Goal: Information Seeking & Learning: Learn about a topic

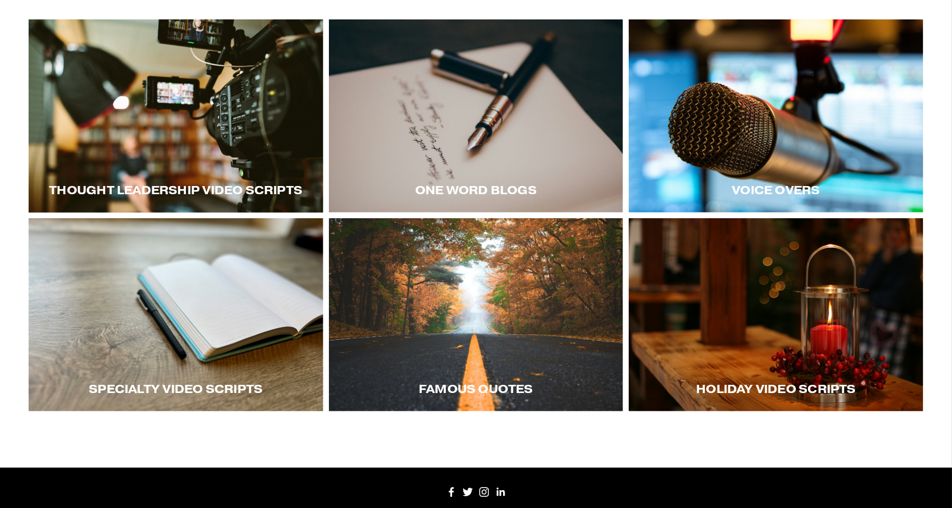
scroll to position [216, 0]
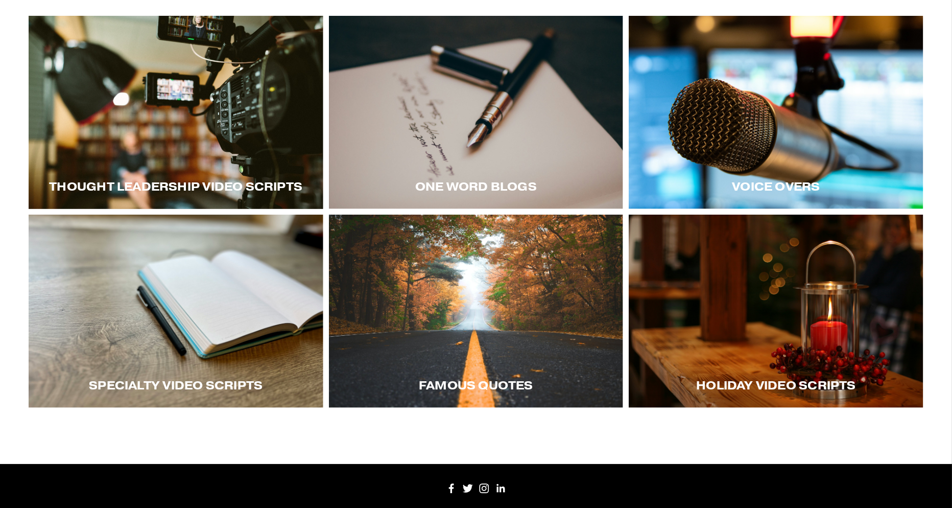
click at [177, 292] on div at bounding box center [176, 311] width 295 height 193
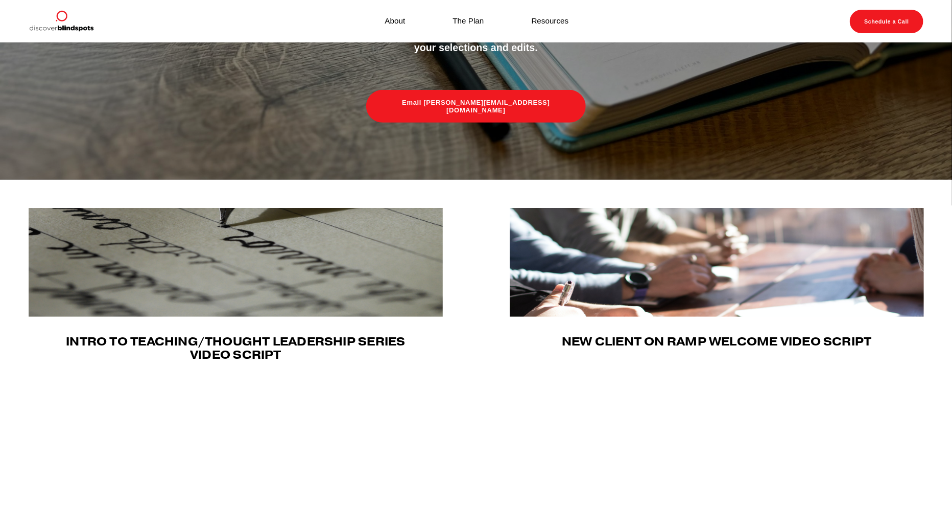
scroll to position [187, 0]
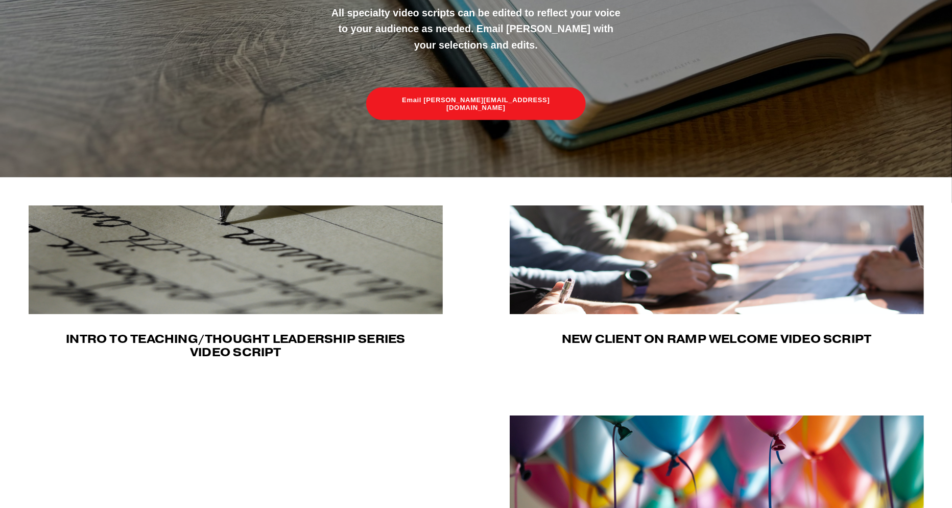
click at [177, 292] on img at bounding box center [237, 259] width 416 height 109
click at [668, 233] on img at bounding box center [718, 259] width 416 height 109
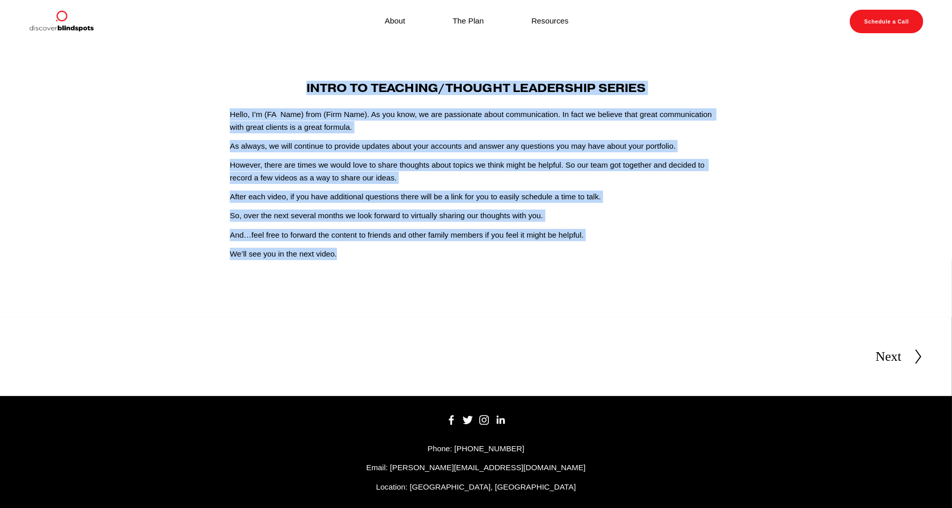
drag, startPoint x: 343, startPoint y: 254, endPoint x: 305, endPoint y: 91, distance: 167.4
click at [305, 91] on div "Intro To Teaching/Thought Leadership Series Hello, I’m (FA Name) from (Firm Nam…" at bounding box center [476, 171] width 493 height 178
copy div "Intro To Teaching/Thought Leadership Series Hello, I’m (FA Name) from (Firm Nam…"
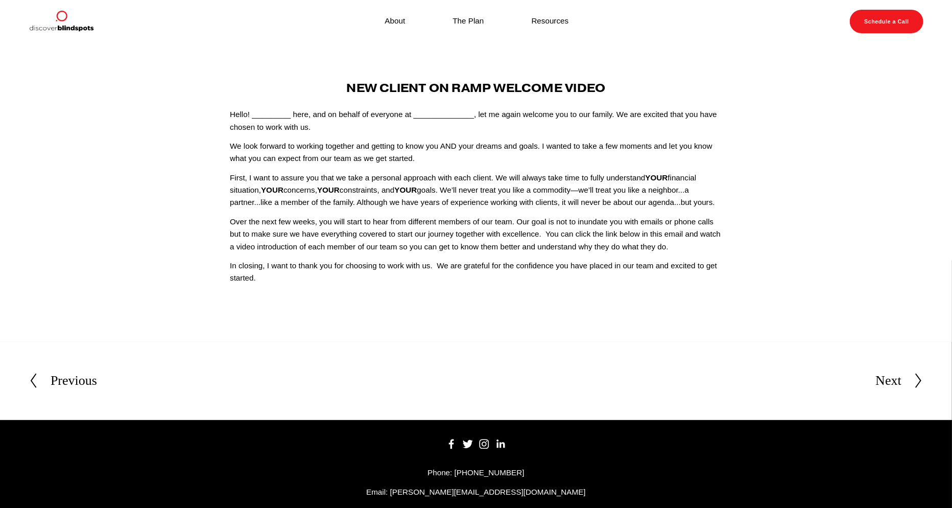
drag, startPoint x: 290, startPoint y: 280, endPoint x: 340, endPoint y: 88, distance: 198.5
click at [340, 88] on div "New Client On Ramp Welcome Video Hello! _________ here, and on behalf of everyo…" at bounding box center [476, 183] width 493 height 202
copy div "New Client On Ramp Welcome Video Hello! _________ here, and on behalf of everyo…"
